Goal: Communication & Community: Answer question/provide support

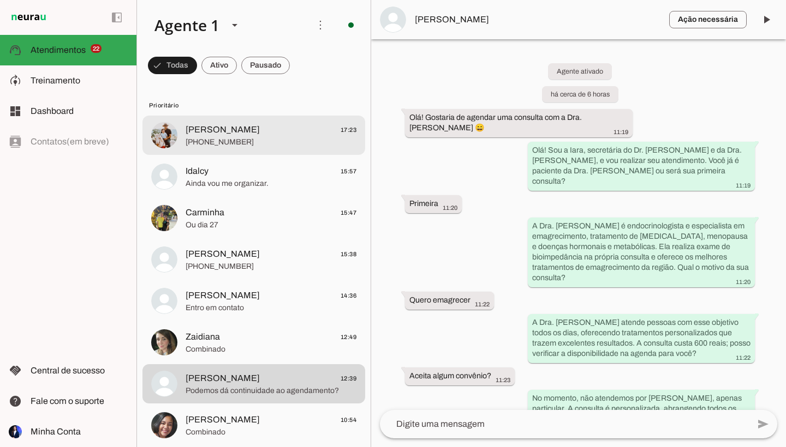
click at [233, 129] on span "[PERSON_NAME] 17:23" at bounding box center [270, 130] width 171 height 14
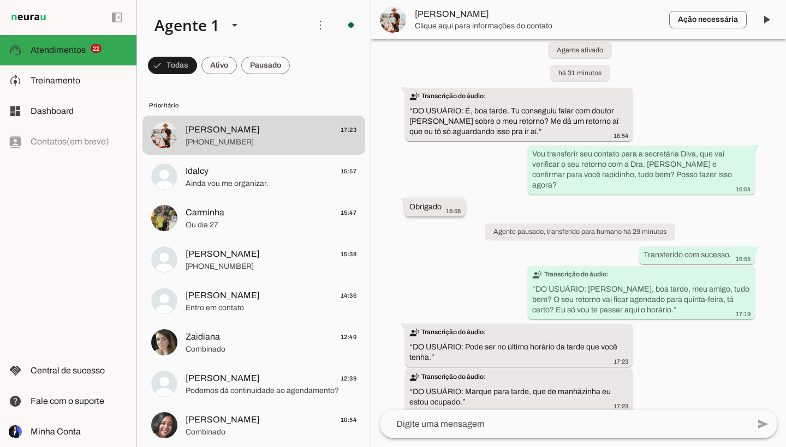
scroll to position [21, 0]
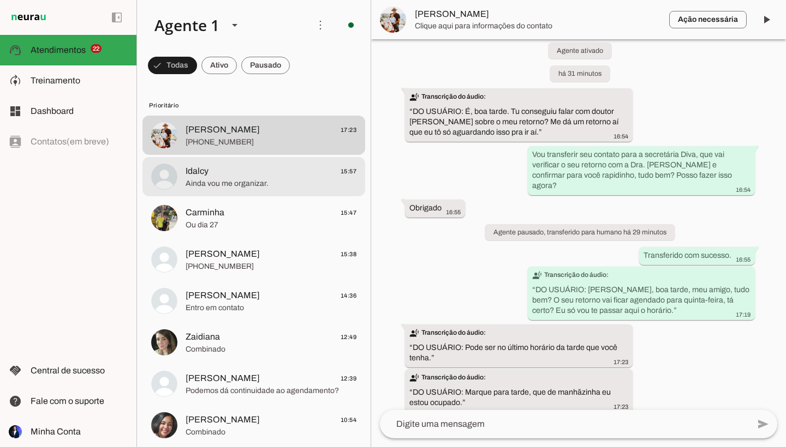
click at [242, 171] on span "Idalcy 15:57" at bounding box center [270, 172] width 171 height 14
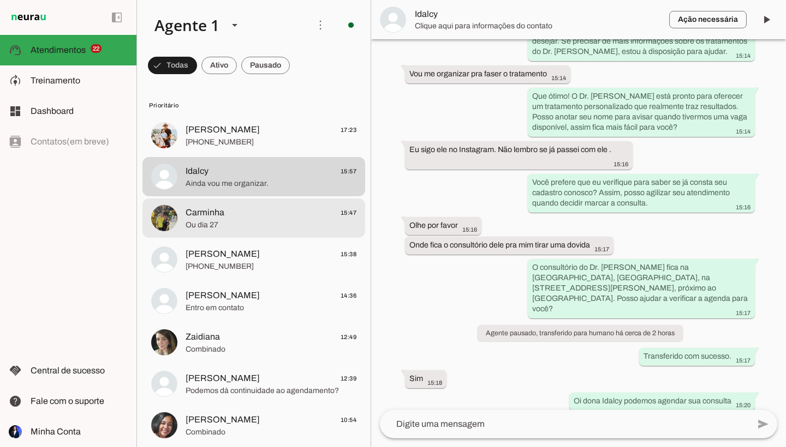
click at [230, 218] on span "Carminha 15:47" at bounding box center [270, 213] width 171 height 14
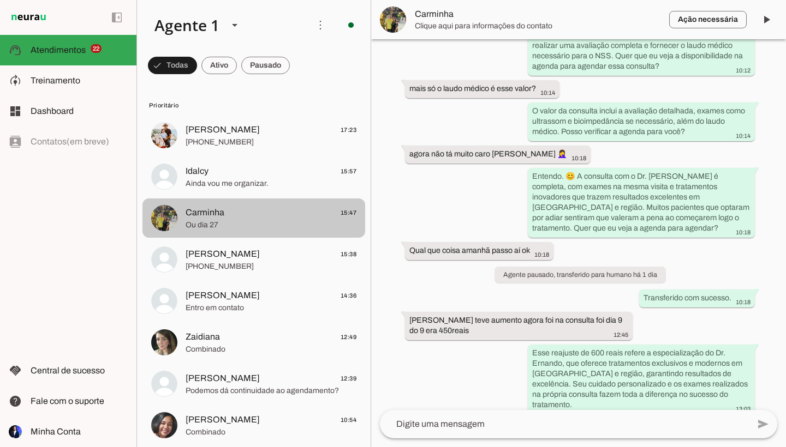
scroll to position [619, 0]
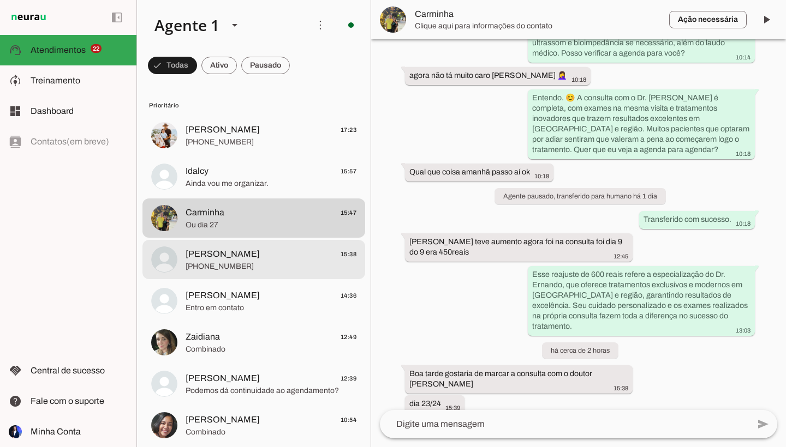
click at [305, 245] on md-item "[PERSON_NAME] 15:38 [PHONE_NUMBER]" at bounding box center [253, 259] width 223 height 39
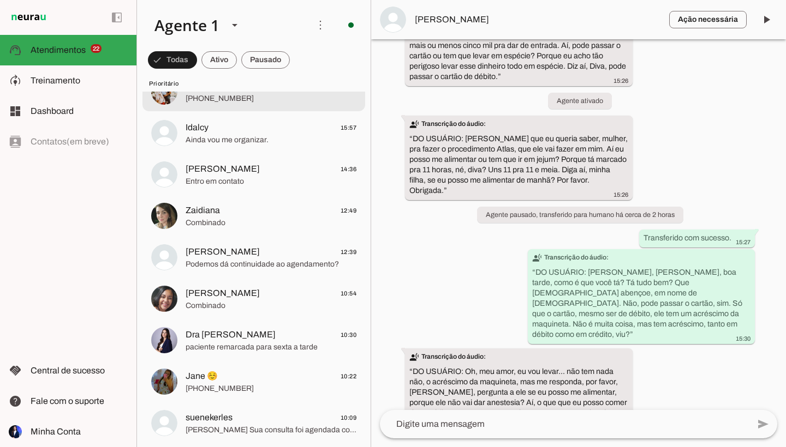
scroll to position [128, 0]
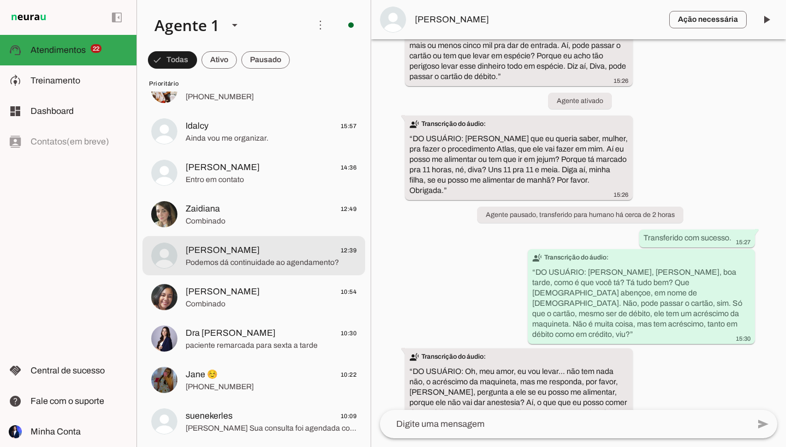
click at [265, 252] on span "[PERSON_NAME] 12:39" at bounding box center [270, 251] width 171 height 14
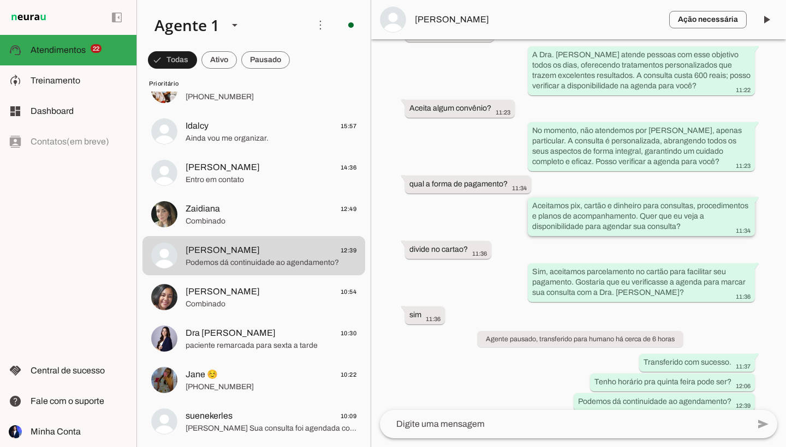
scroll to position [267, 0]
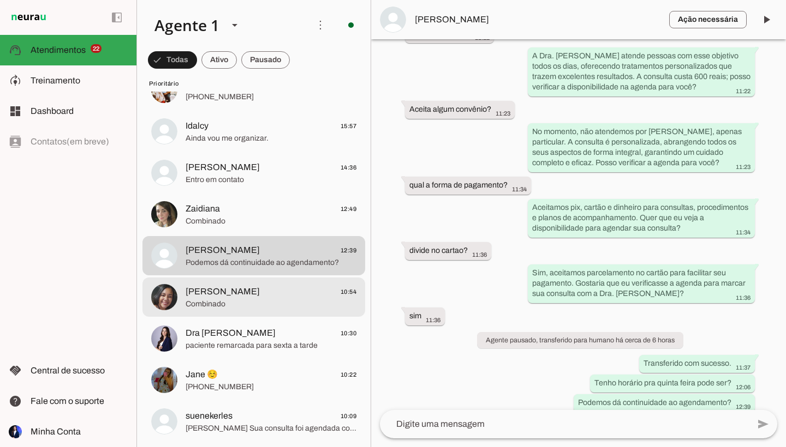
click at [256, 306] on span "Combinado" at bounding box center [270, 304] width 171 height 11
